Goal: Complete application form: Complete application form

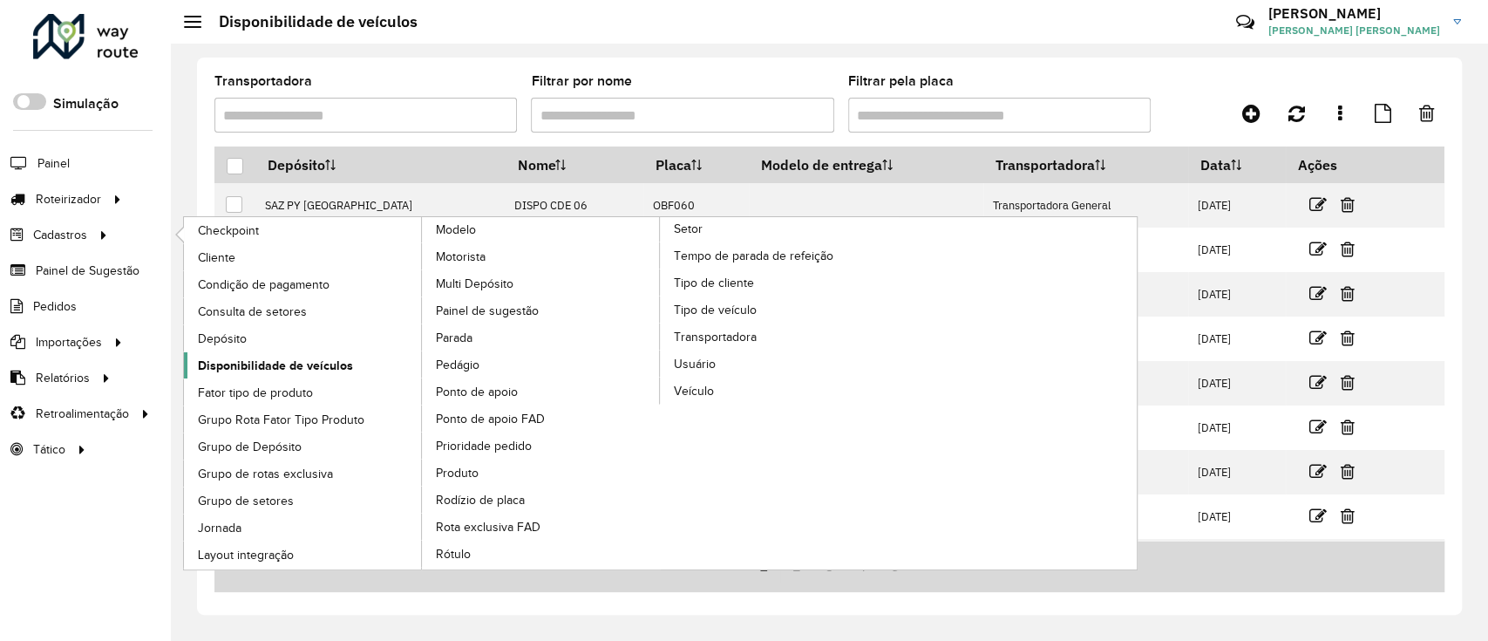
click at [279, 358] on span "Disponibilidade de veículos" at bounding box center [275, 366] width 155 height 18
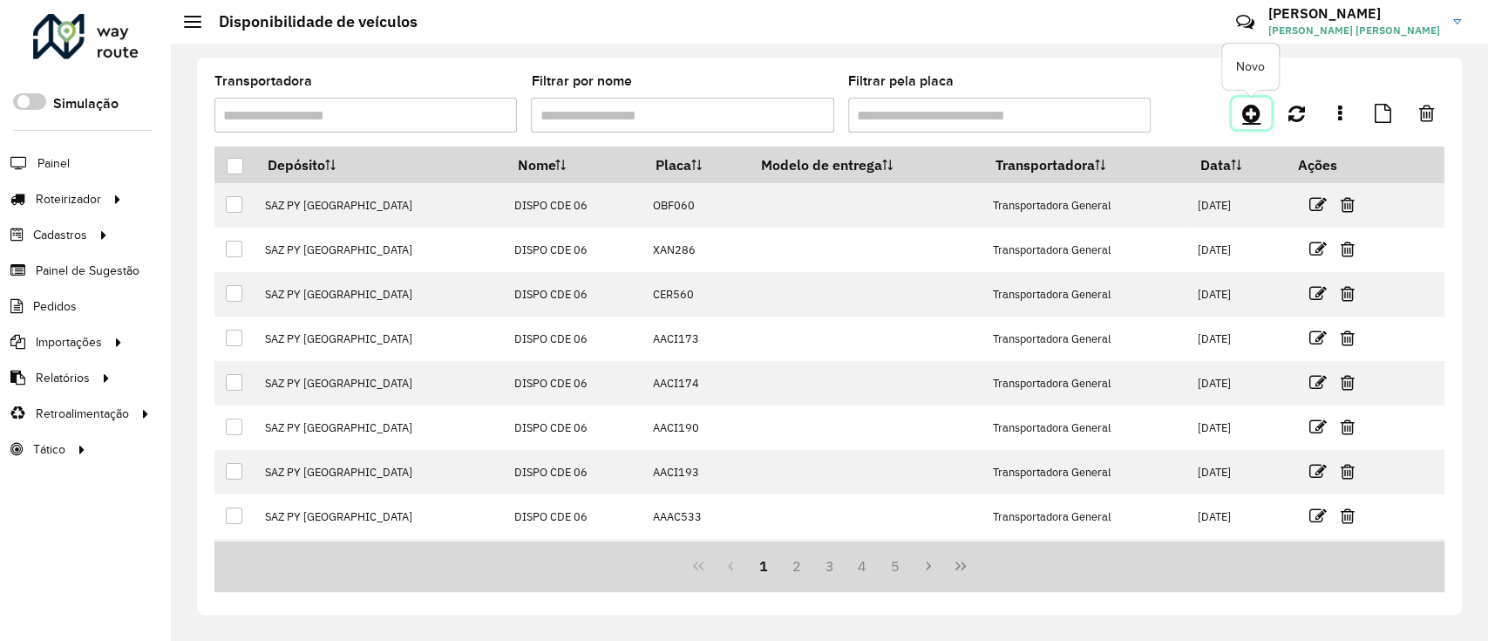
click at [1258, 104] on icon at bounding box center [1251, 113] width 18 height 21
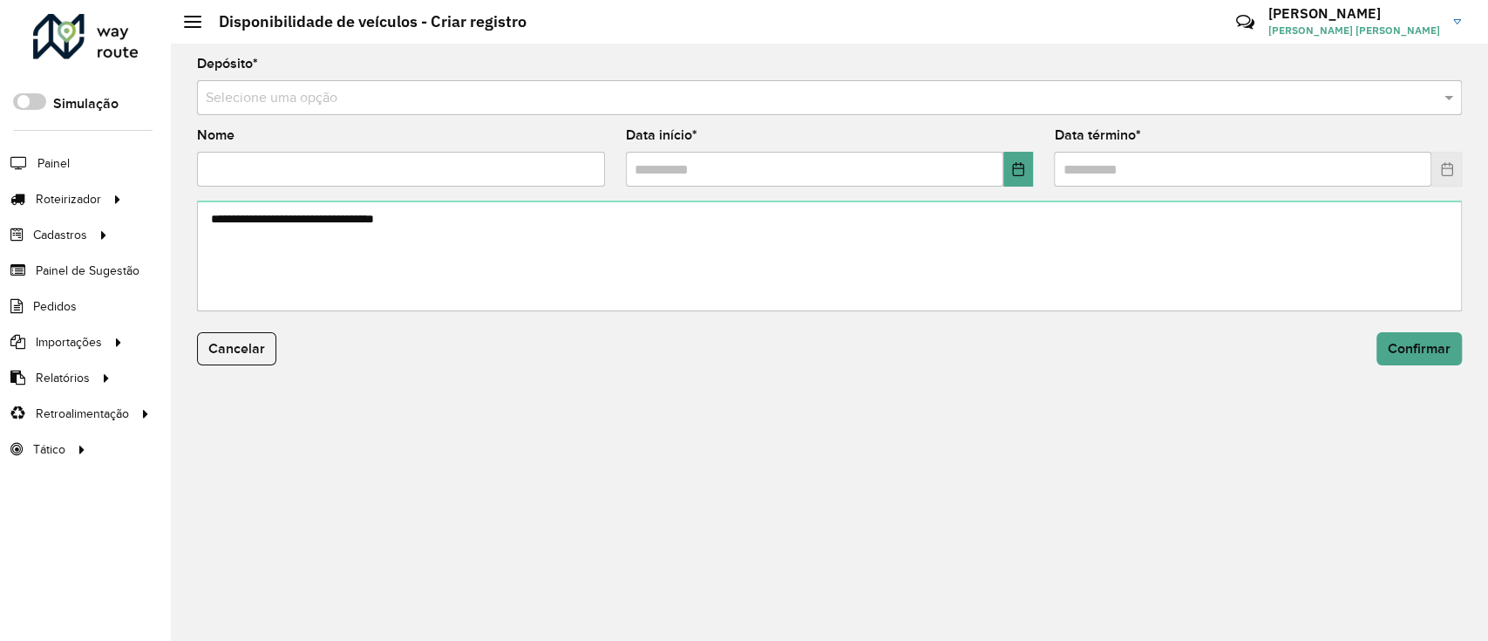
click at [446, 98] on input "text" at bounding box center [812, 98] width 1213 height 21
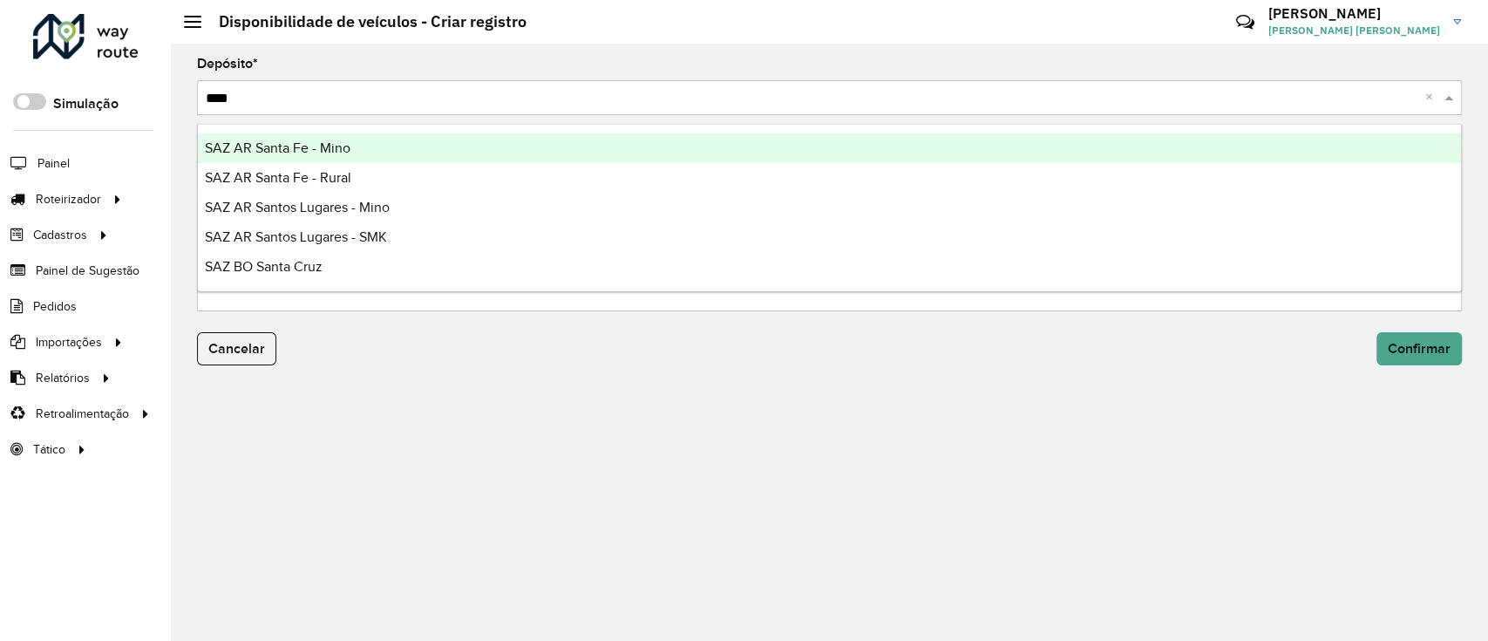
type input "*****"
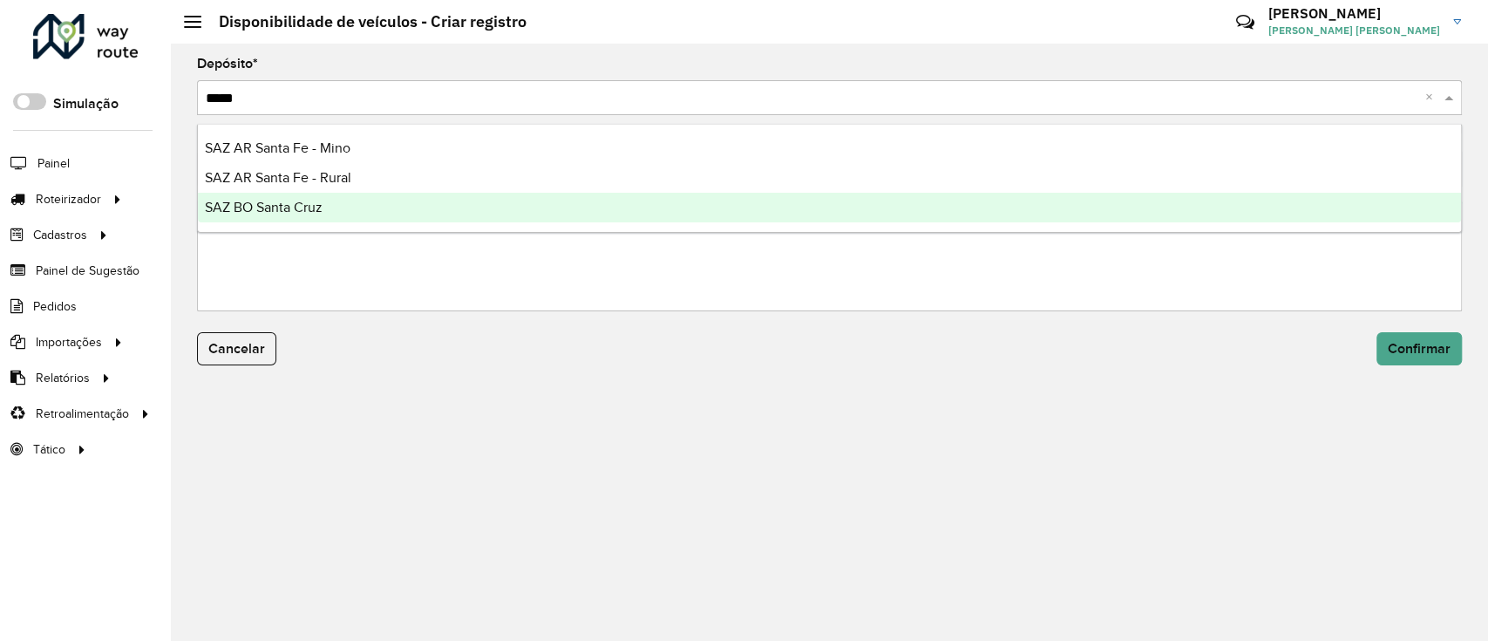
click at [484, 201] on div "SAZ BO Santa Cruz" at bounding box center [829, 208] width 1263 height 30
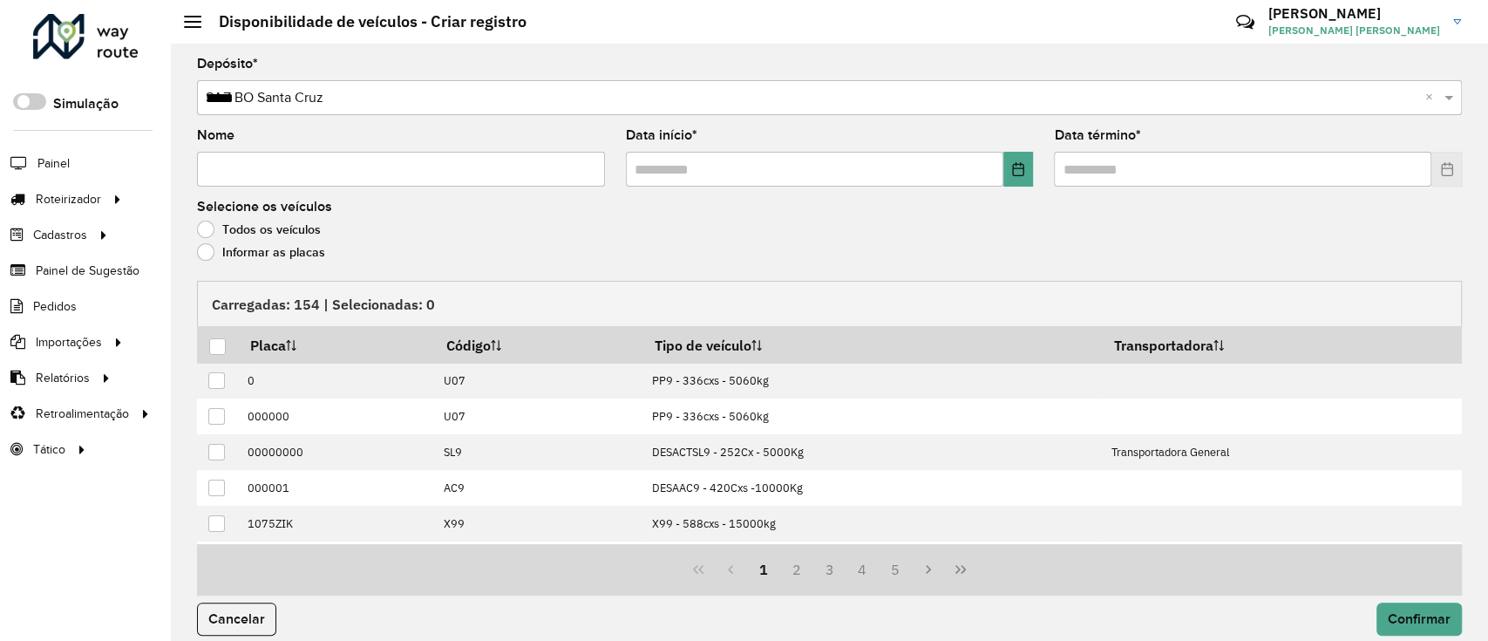
click at [496, 181] on input "Nome" at bounding box center [401, 169] width 408 height 35
type input "**********"
click at [1012, 165] on icon "Choose Date" at bounding box center [1017, 169] width 11 height 14
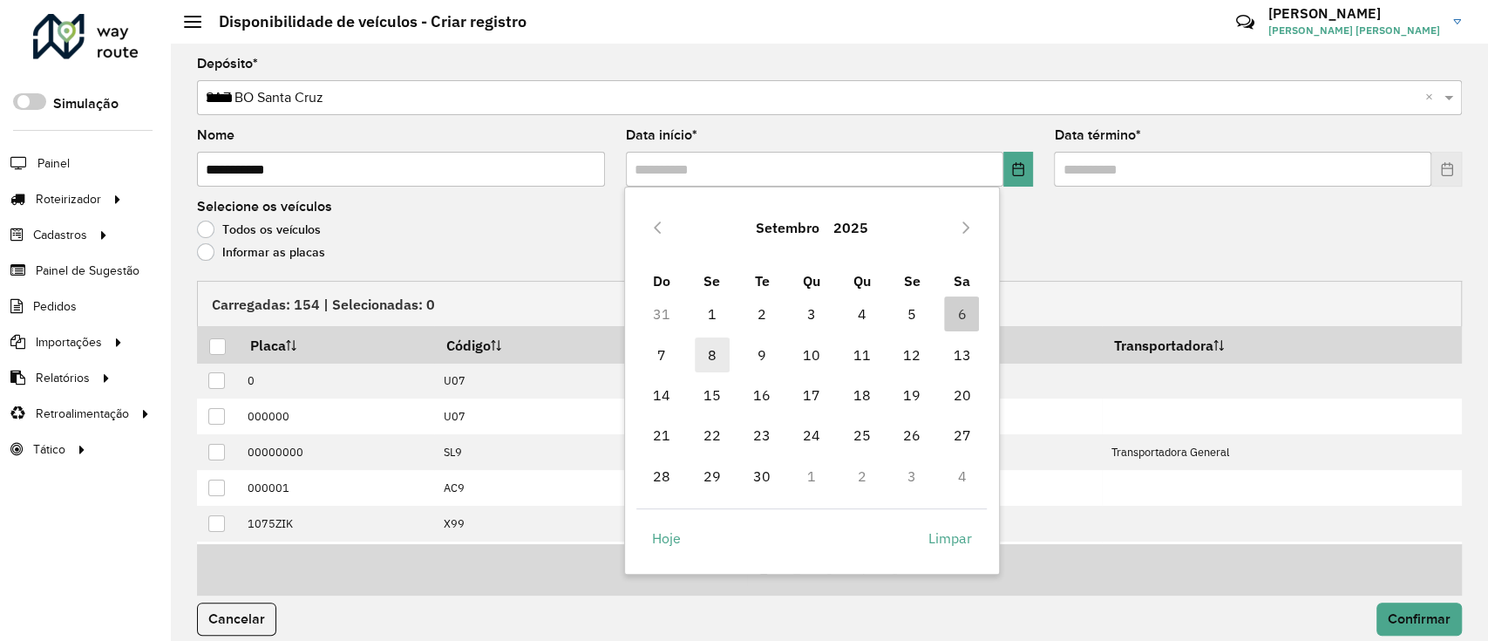
click at [710, 356] on span "8" at bounding box center [712, 354] width 35 height 35
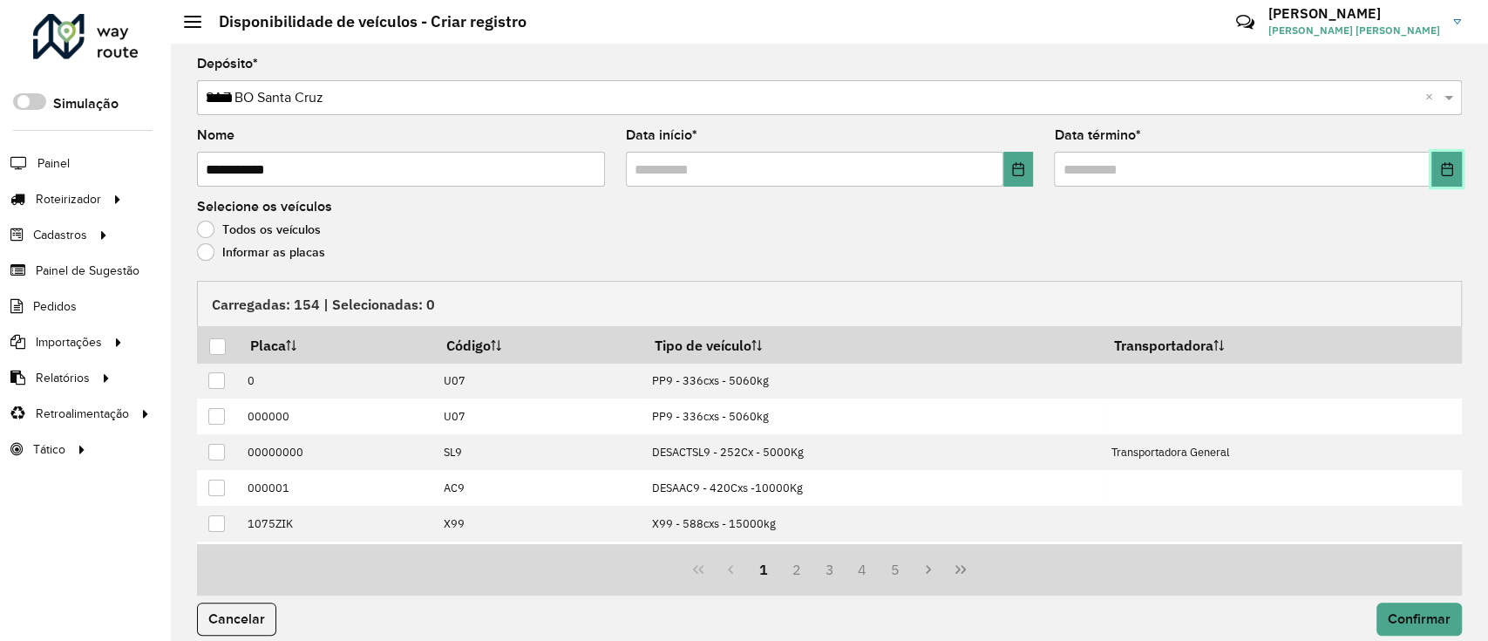
click at [1440, 184] on button "Choose Date" at bounding box center [1446, 169] width 31 height 35
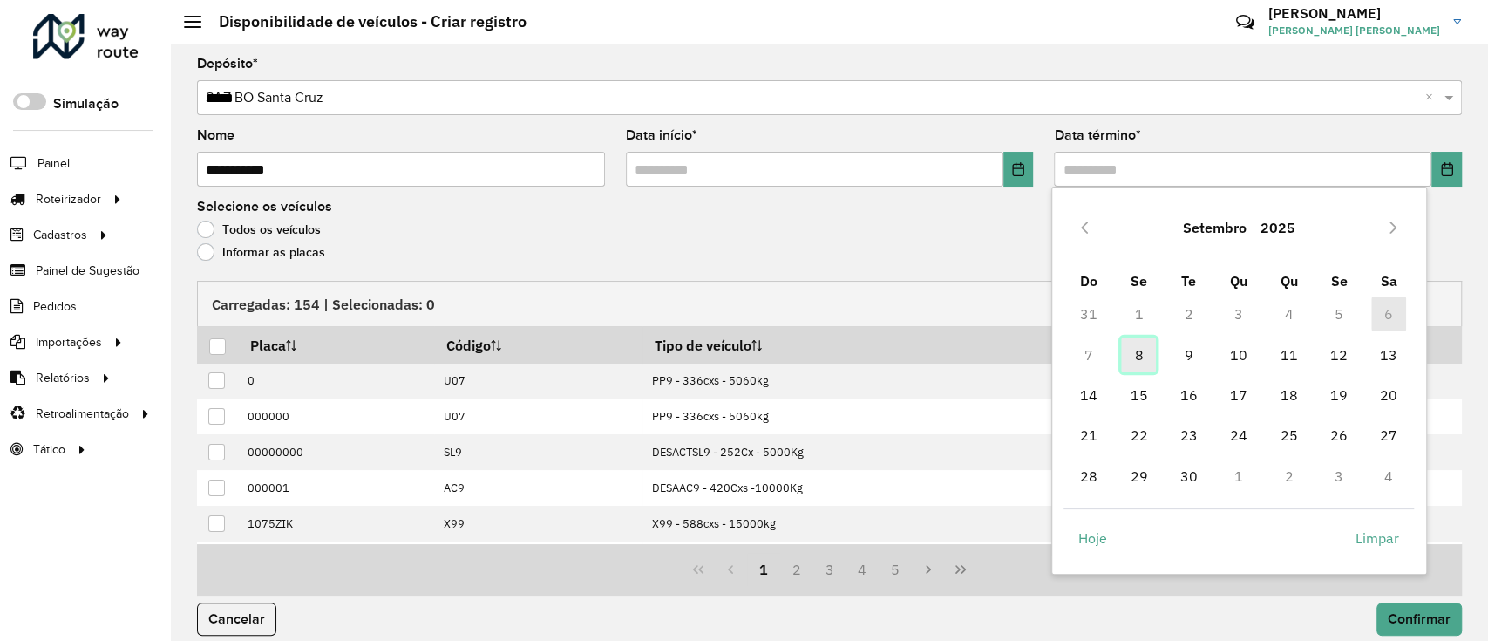
click at [1125, 345] on span "8" at bounding box center [1138, 354] width 35 height 35
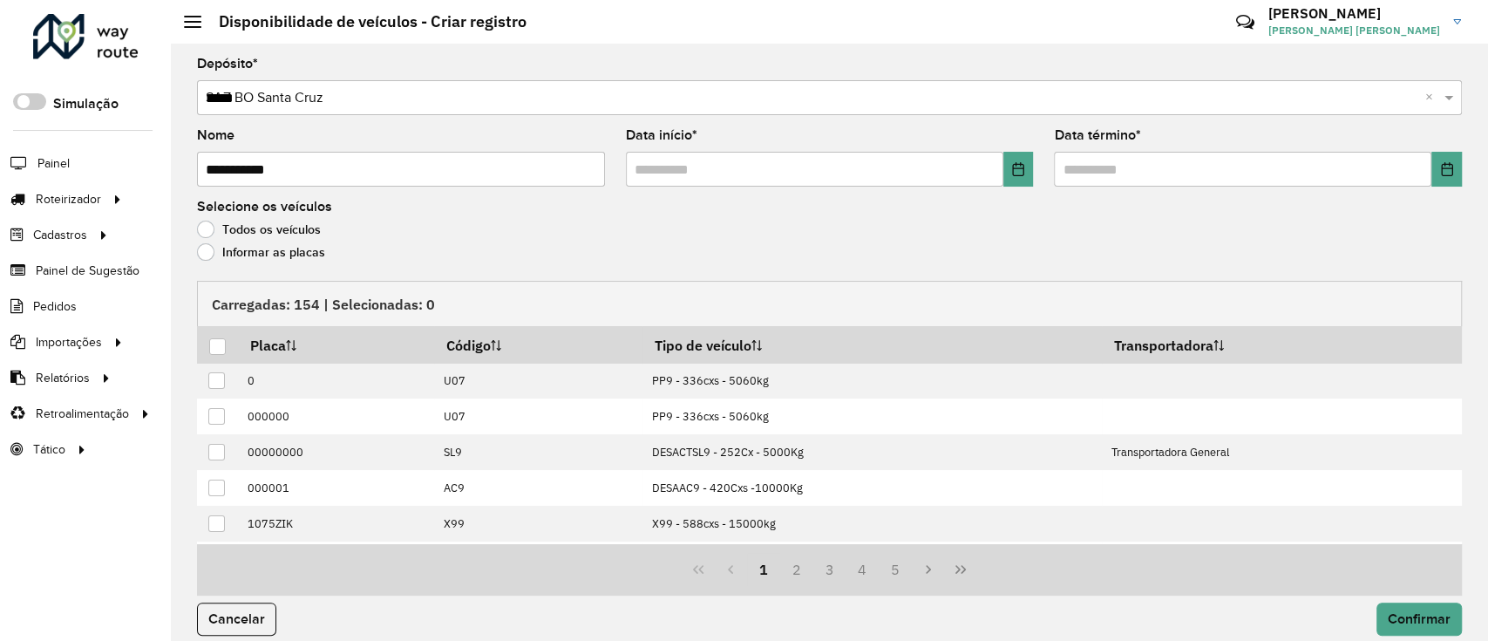
click at [292, 263] on div "Informar as placas" at bounding box center [829, 256] width 1265 height 21
click at [282, 254] on label "Informar as placas" at bounding box center [261, 251] width 128 height 17
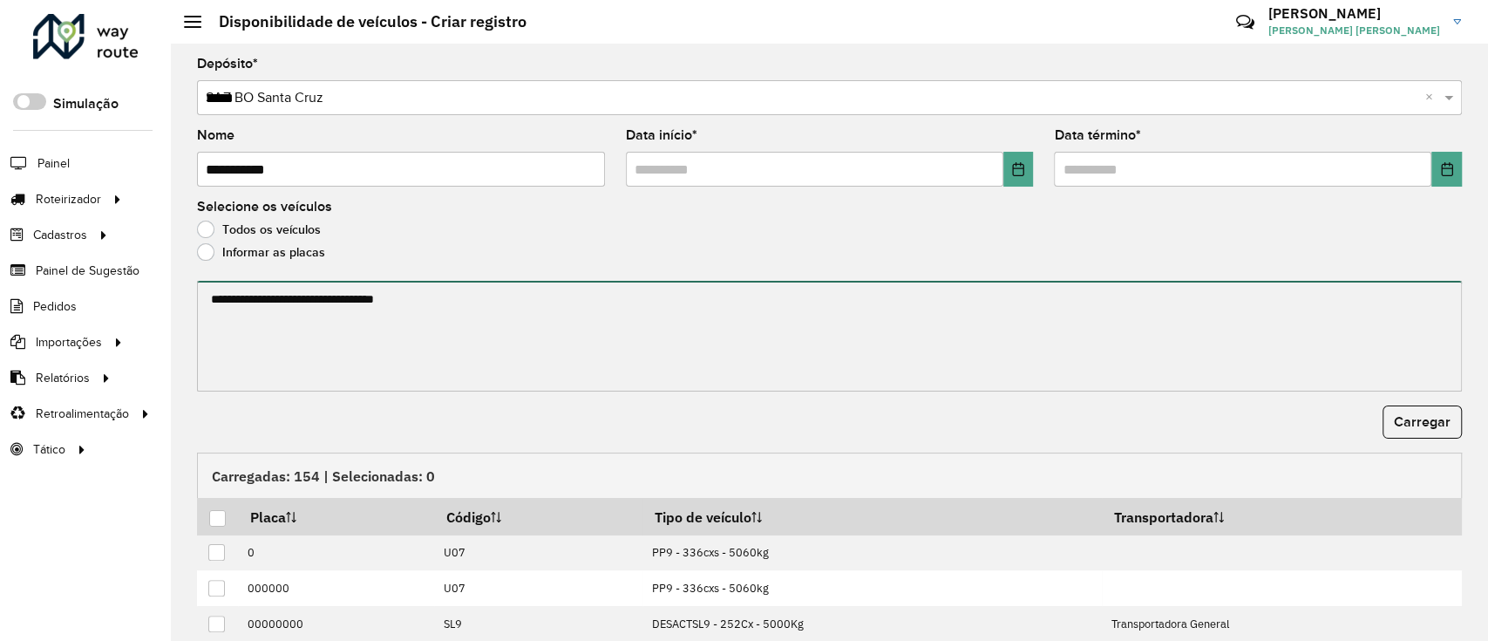
click at [332, 361] on textarea at bounding box center [829, 336] width 1265 height 111
click at [336, 300] on textarea at bounding box center [829, 336] width 1265 height 111
paste textarea "******* ******* ******* ******* ******* ******* ******* ******* ******* *******…"
type textarea "******* ******* ******* ******* ******* ******* ******* ******* ******* *******…"
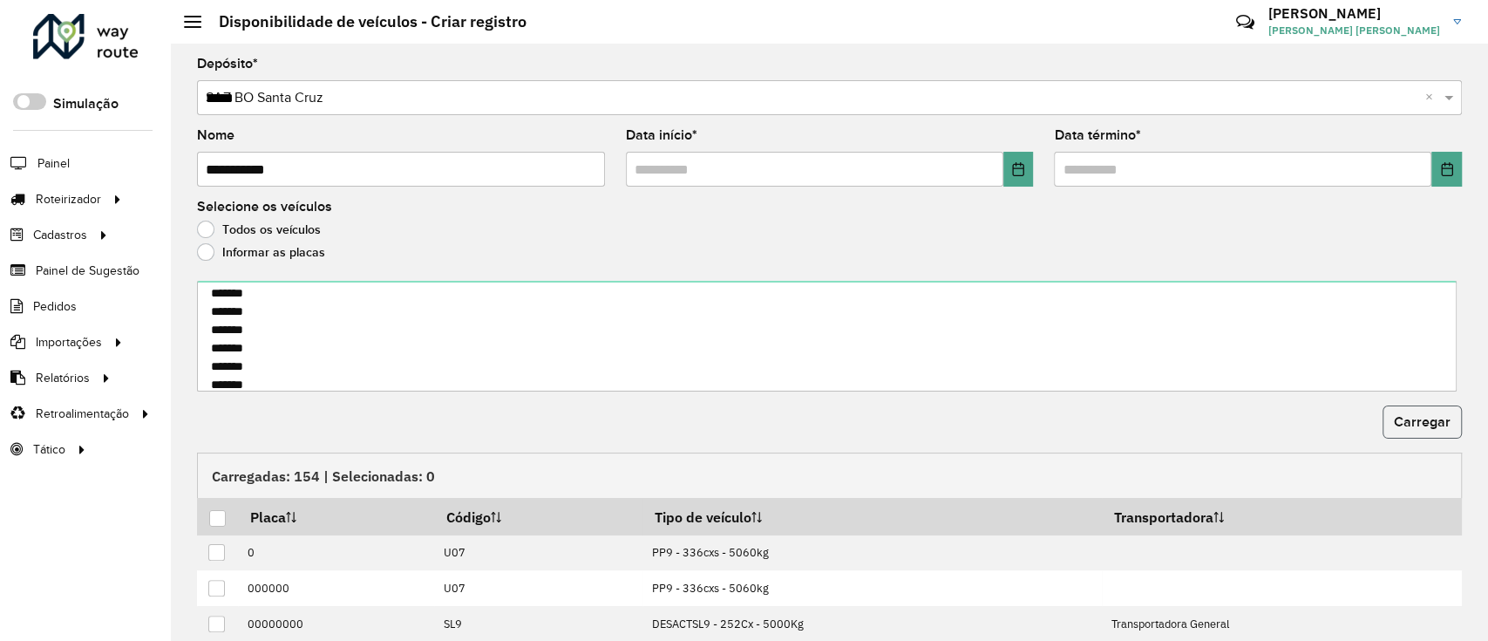
click at [1411, 407] on button "Carregar" at bounding box center [1422, 421] width 79 height 33
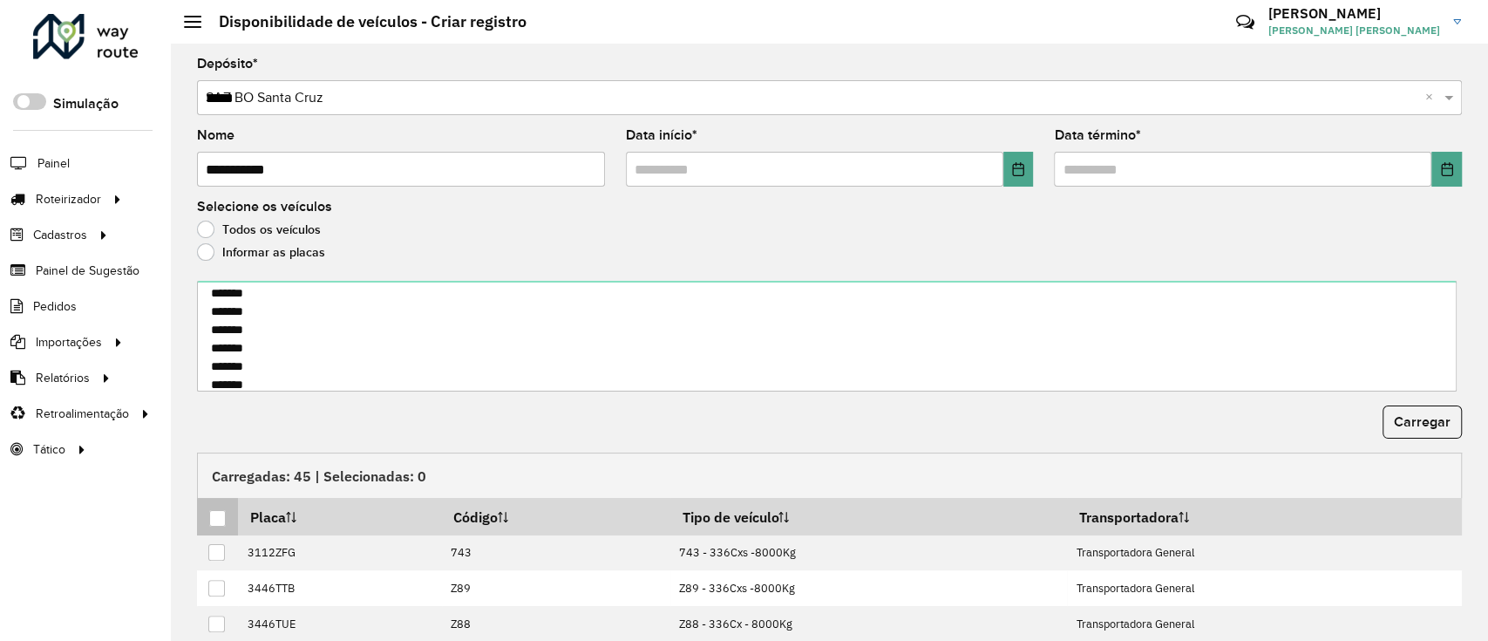
click at [218, 520] on div at bounding box center [217, 518] width 17 height 17
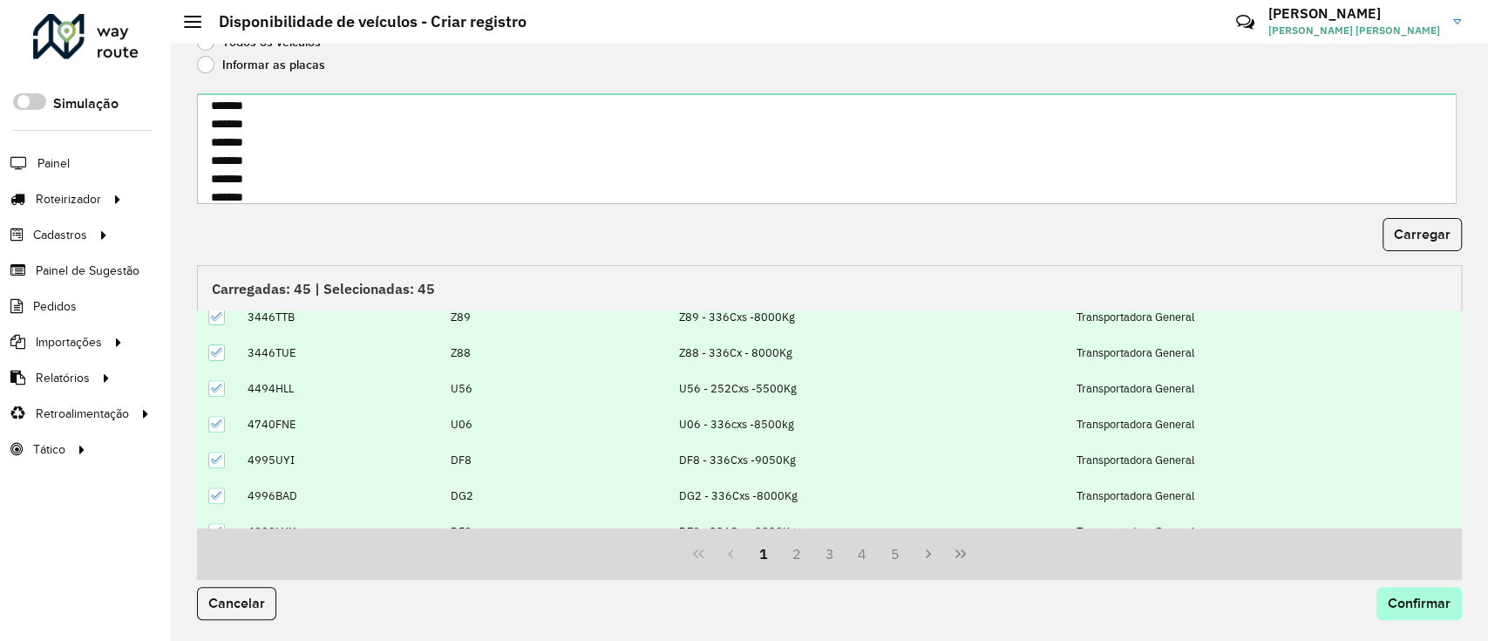
scroll to position [116, 0]
click at [1402, 609] on span "Confirmar" at bounding box center [1419, 602] width 63 height 15
